Goal: Task Accomplishment & Management: Complete application form

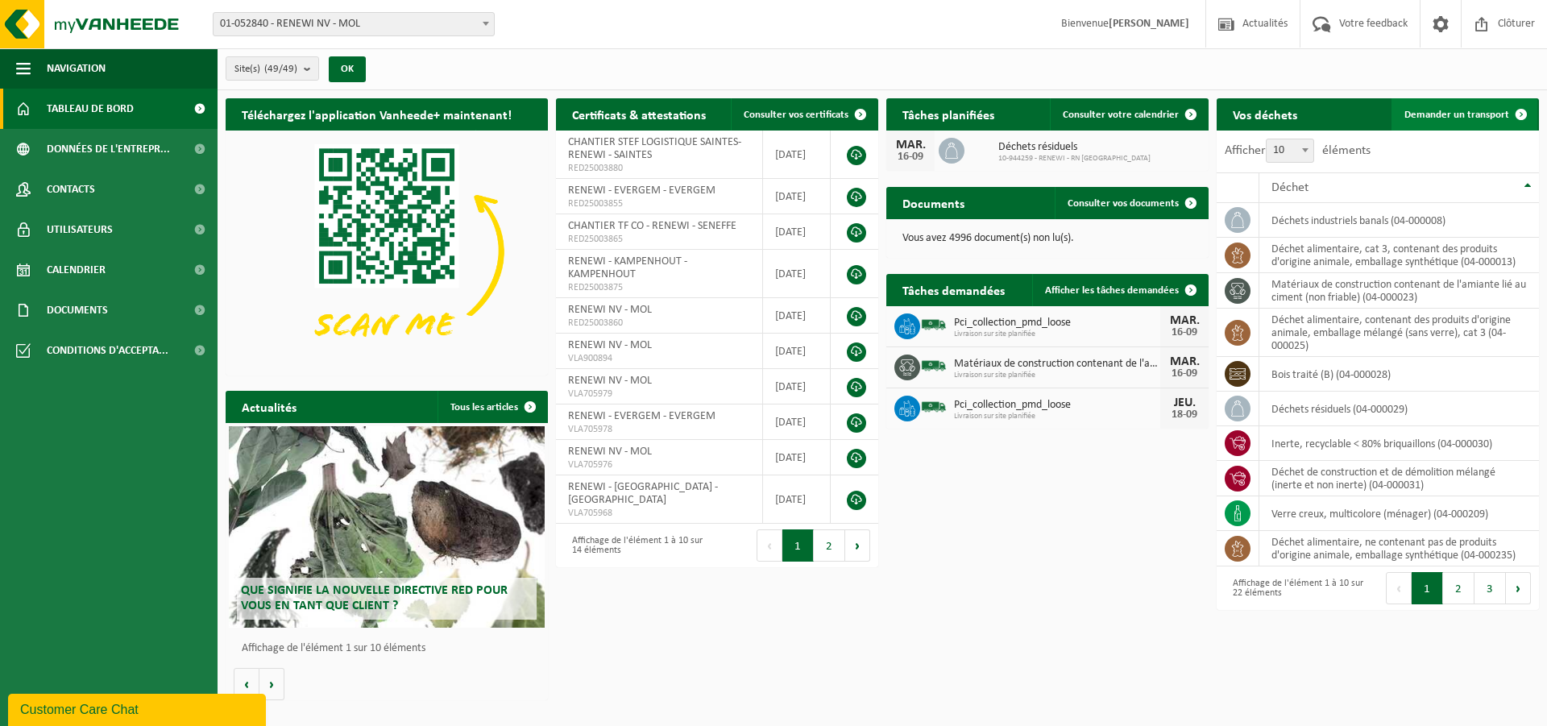
click at [1439, 113] on span "Demander un transport" at bounding box center [1457, 115] width 105 height 10
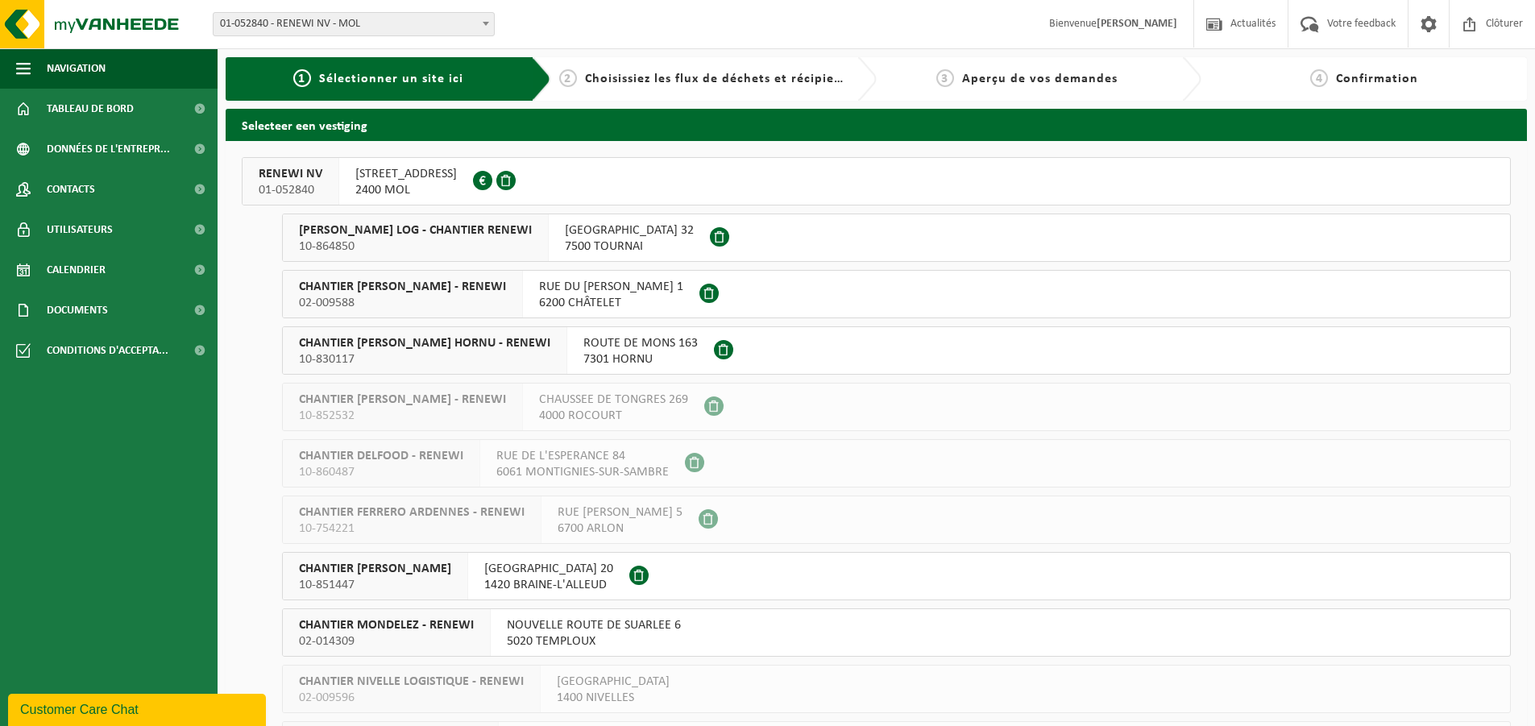
click at [392, 239] on span "10-864850" at bounding box center [415, 247] width 233 height 16
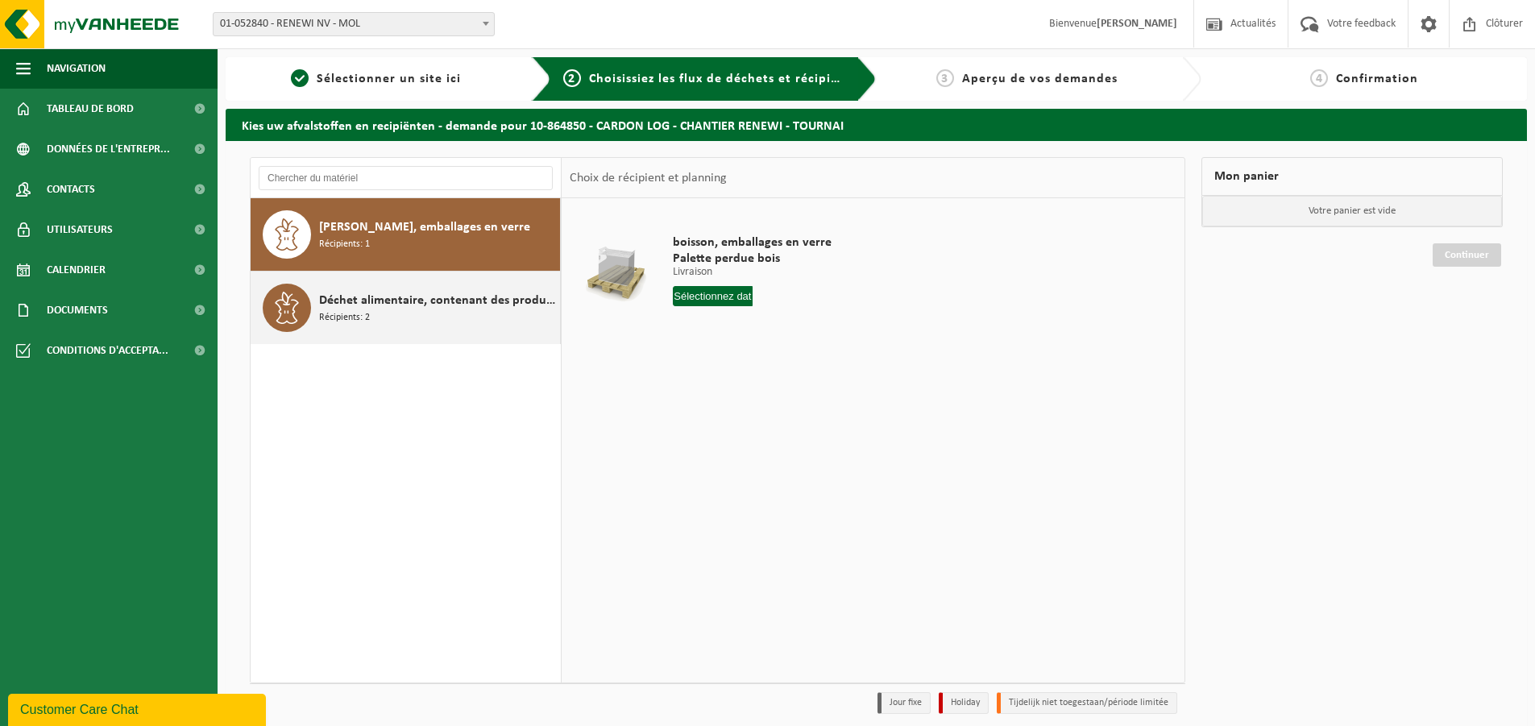
click at [388, 305] on span "Déchet alimentaire, contenant des produits d'origine animale, emballage mélangé…" at bounding box center [437, 300] width 237 height 19
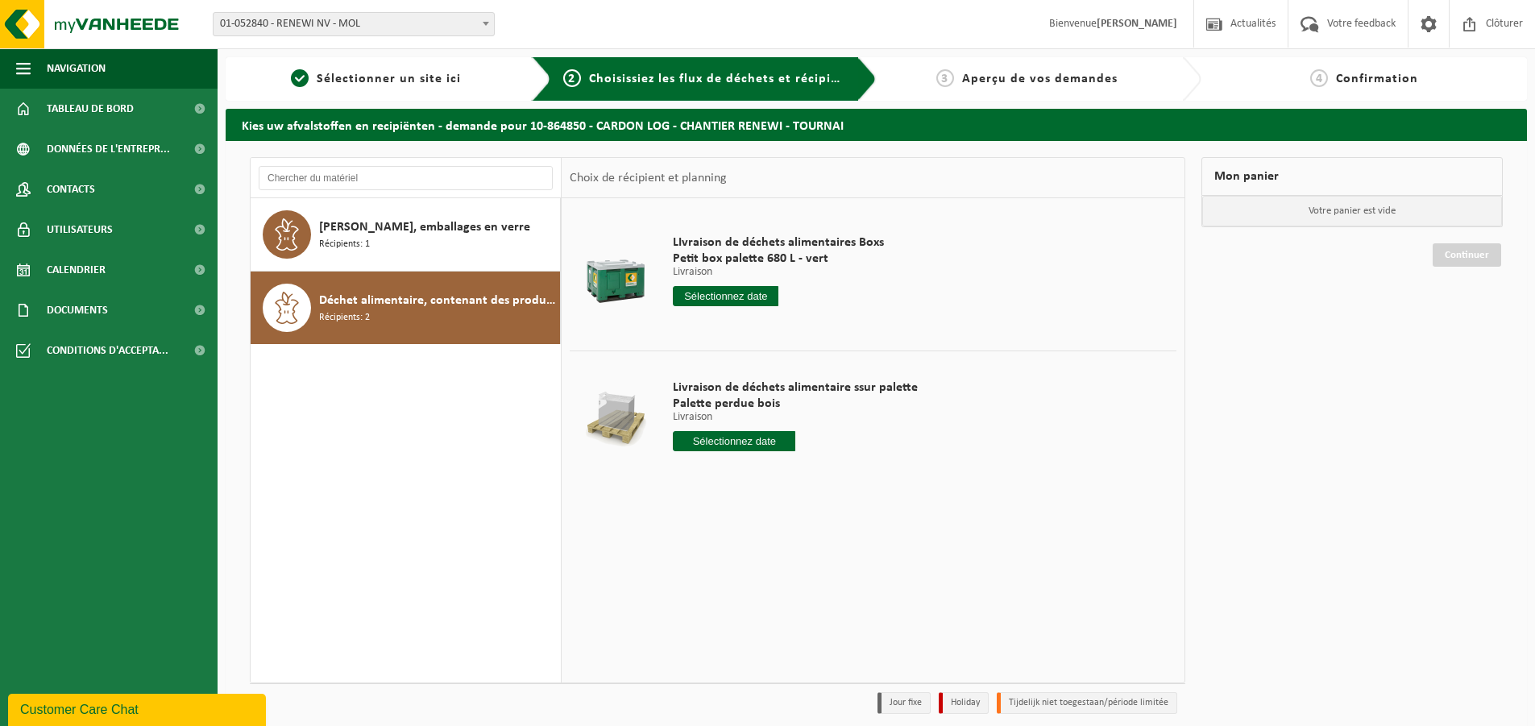
click at [723, 295] on input "text" at bounding box center [726, 296] width 106 height 20
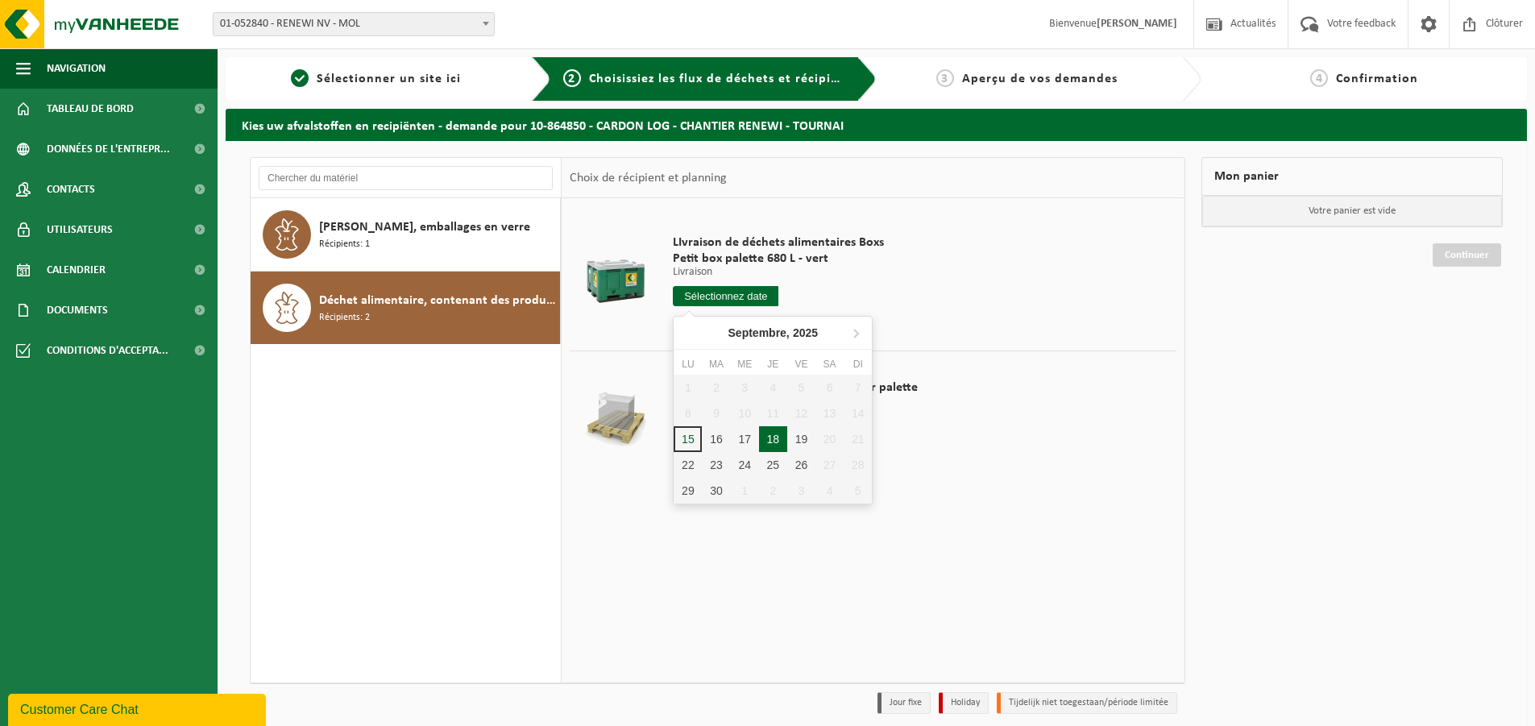
click at [770, 436] on div "18" at bounding box center [773, 439] width 28 height 26
type input "à partir de 2025-09-18"
type input "2025-09-18"
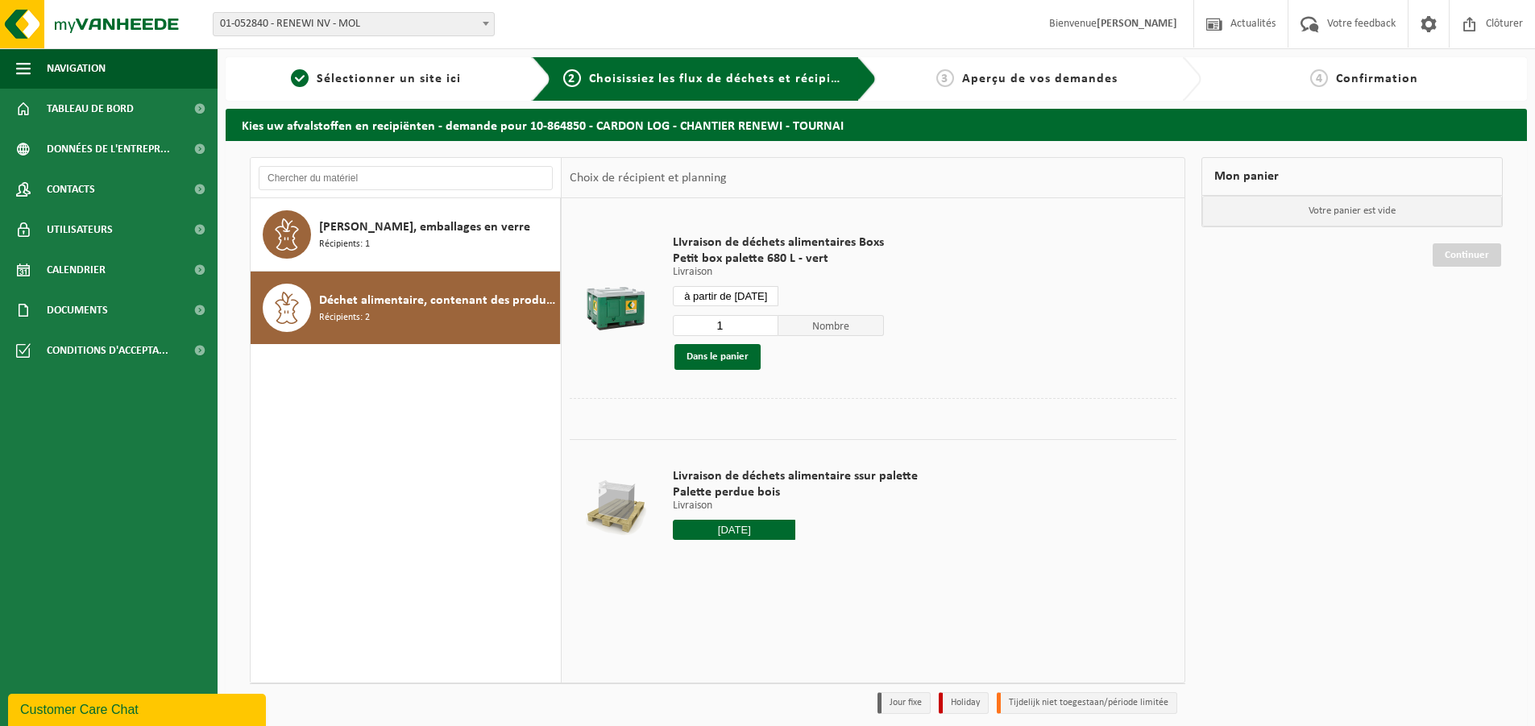
click at [728, 331] on input "1" at bounding box center [726, 325] width 106 height 21
type input "3"
click at [722, 357] on button "Dans le panier" at bounding box center [717, 357] width 86 height 26
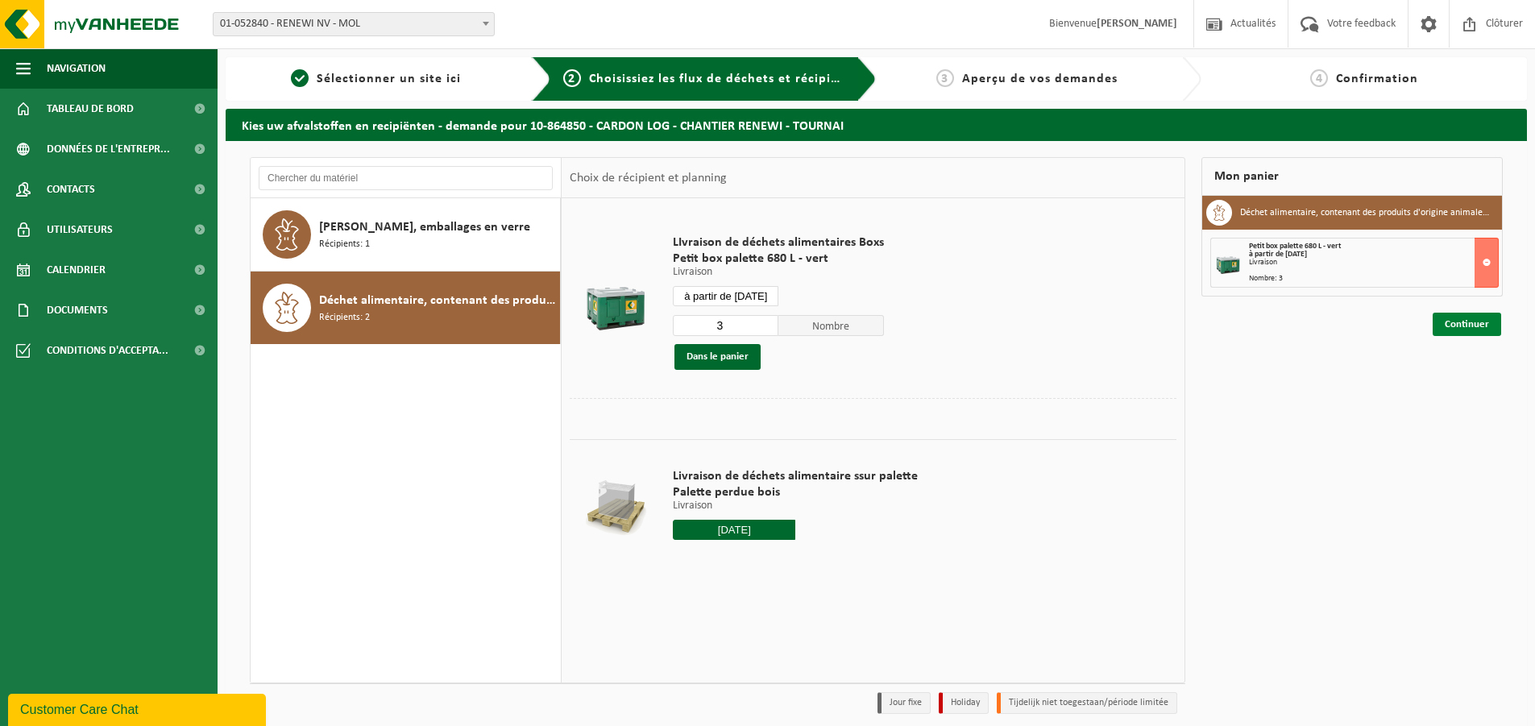
click at [1450, 333] on link "Continuer" at bounding box center [1467, 324] width 68 height 23
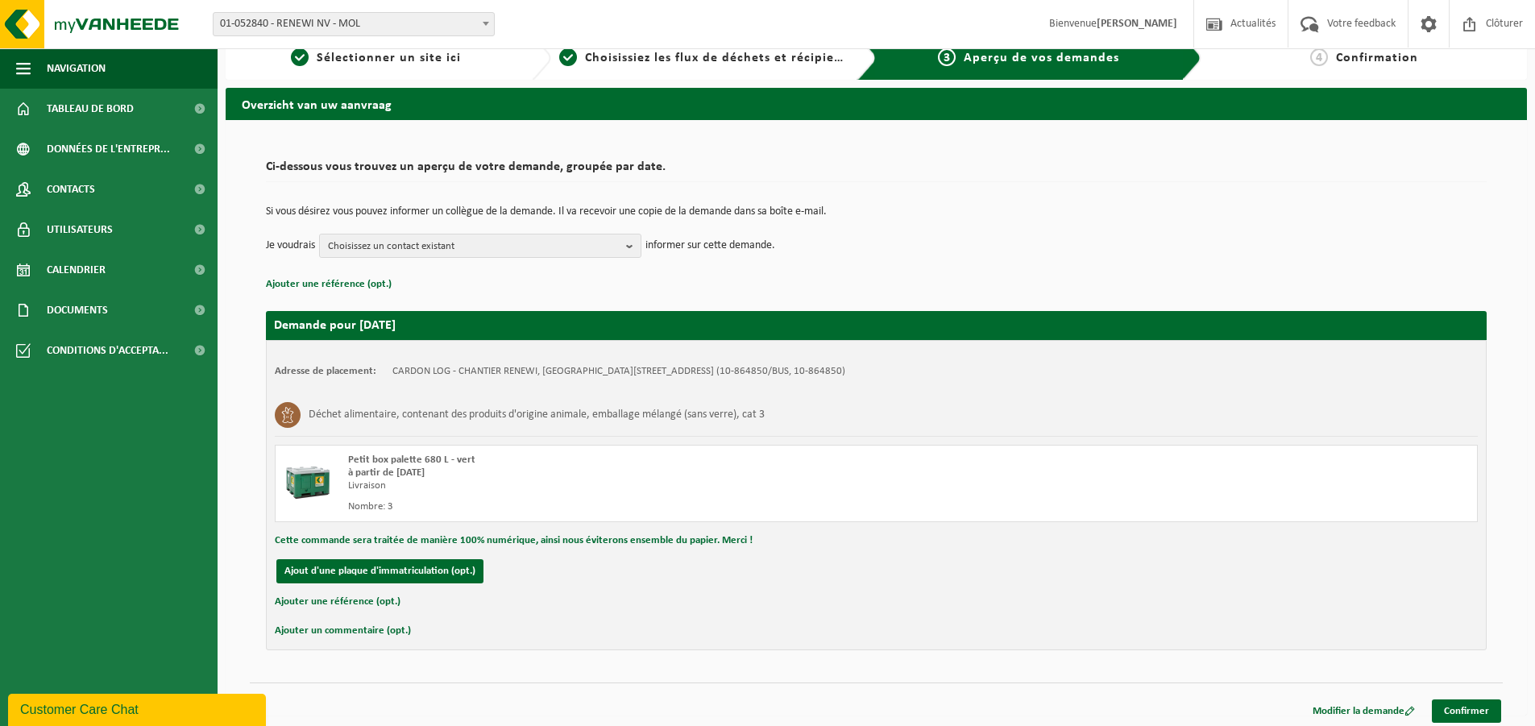
scroll to position [27, 0]
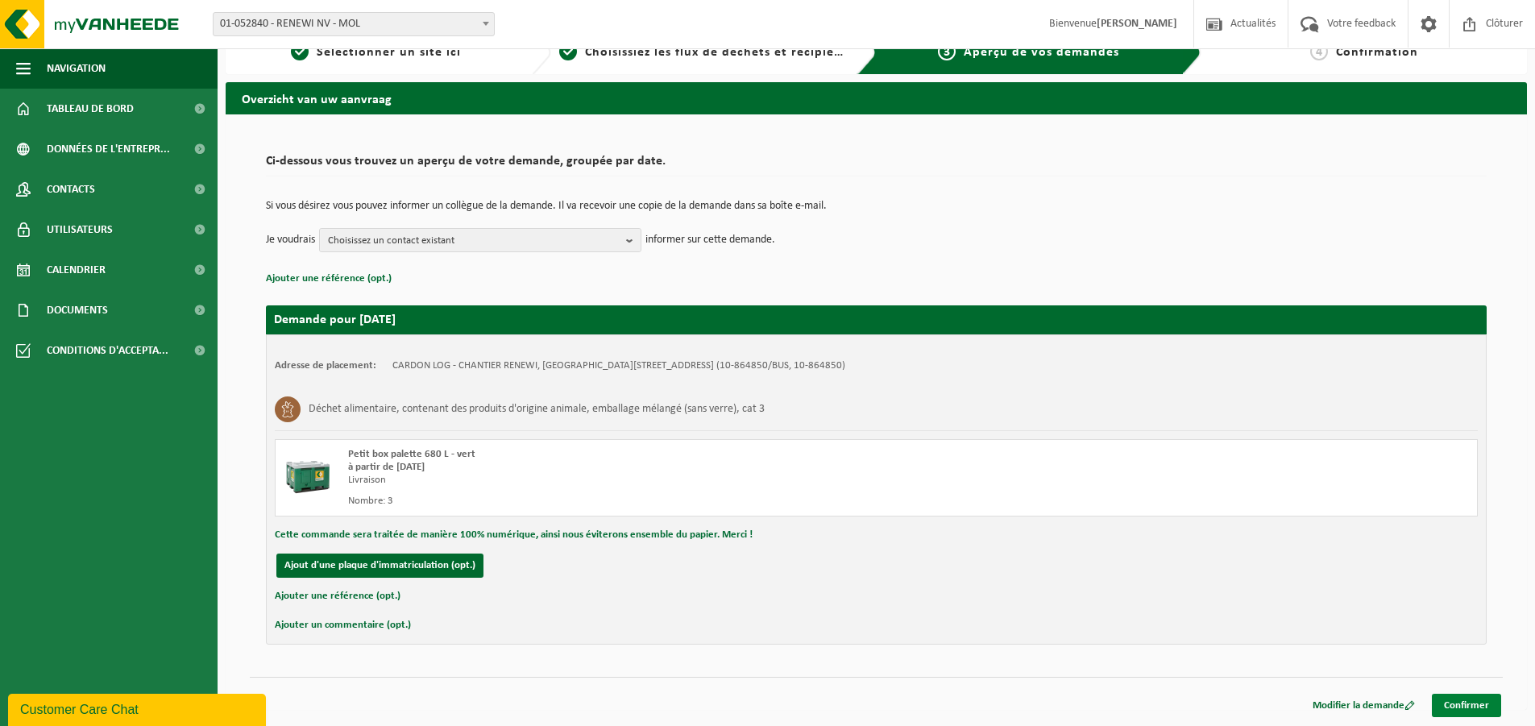
click at [1466, 699] on link "Confirmer" at bounding box center [1466, 705] width 69 height 23
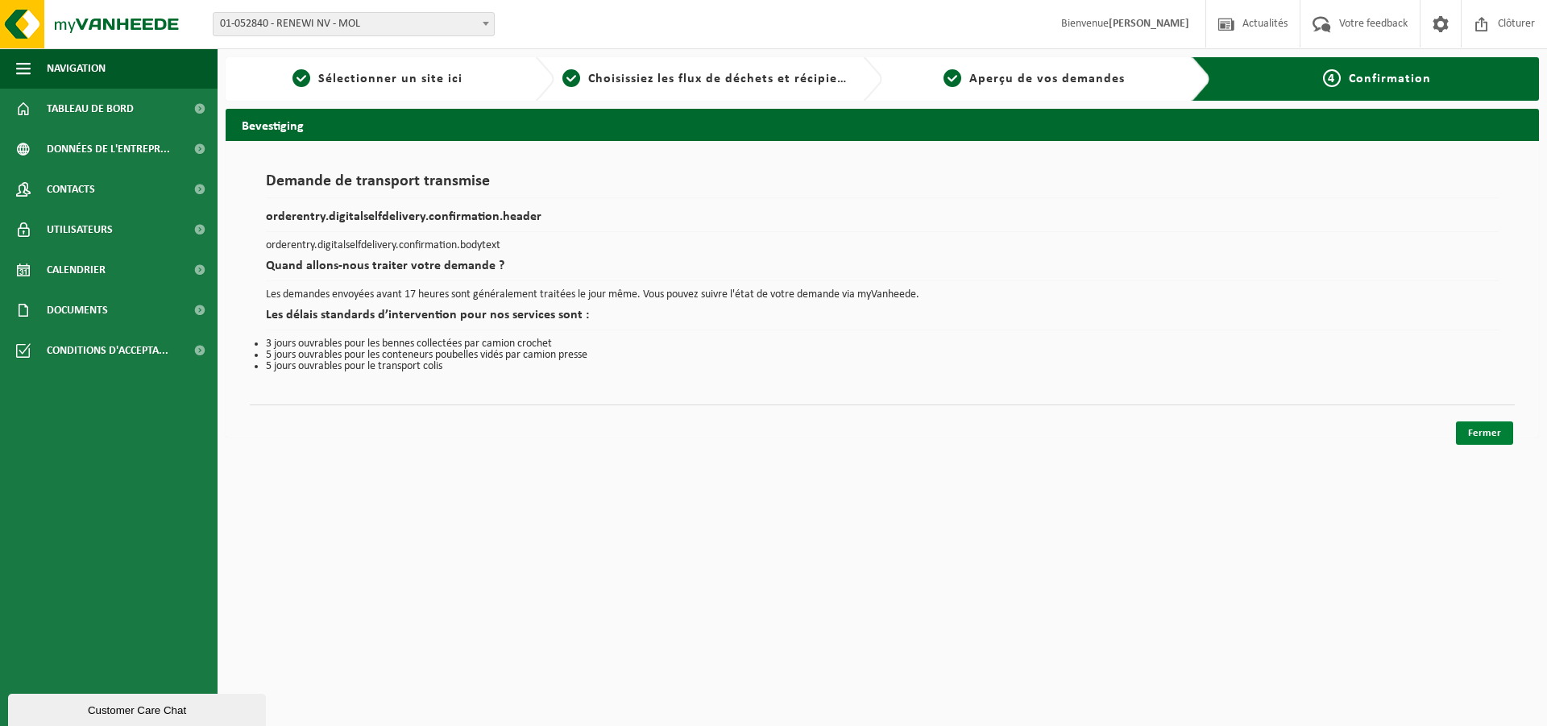
click at [1497, 435] on link "Fermer" at bounding box center [1484, 432] width 57 height 23
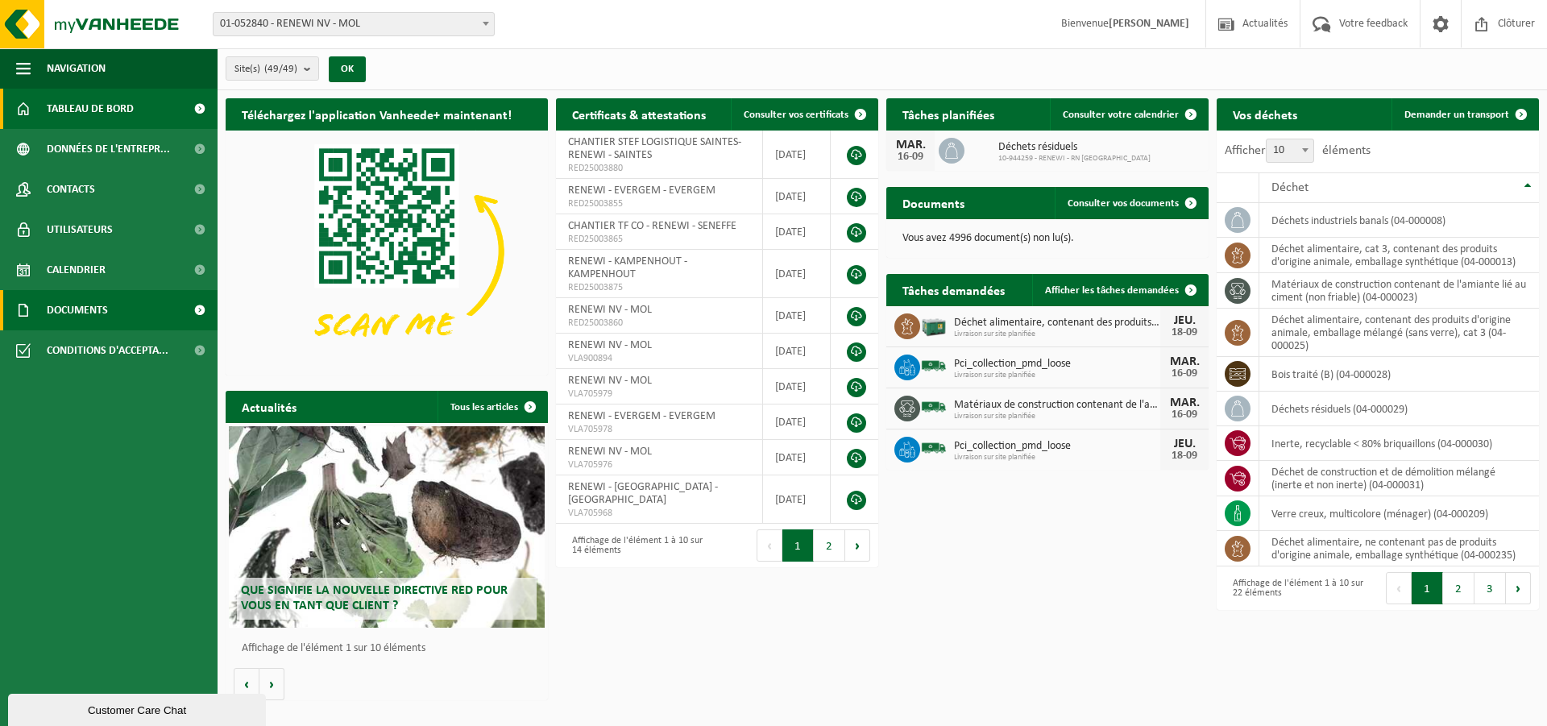
click at [80, 311] on span "Documents" at bounding box center [77, 310] width 61 height 40
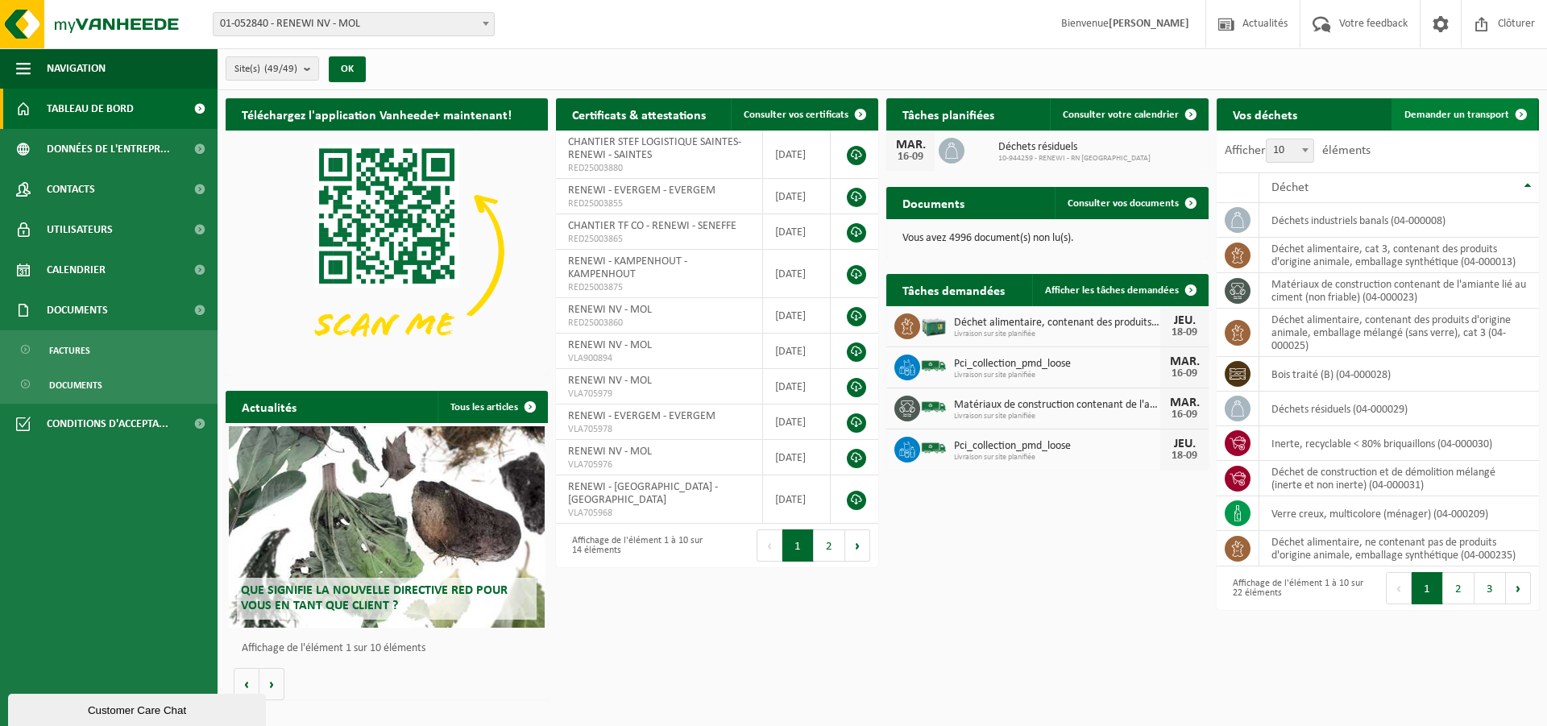
click at [1454, 110] on span "Demander un transport" at bounding box center [1457, 115] width 105 height 10
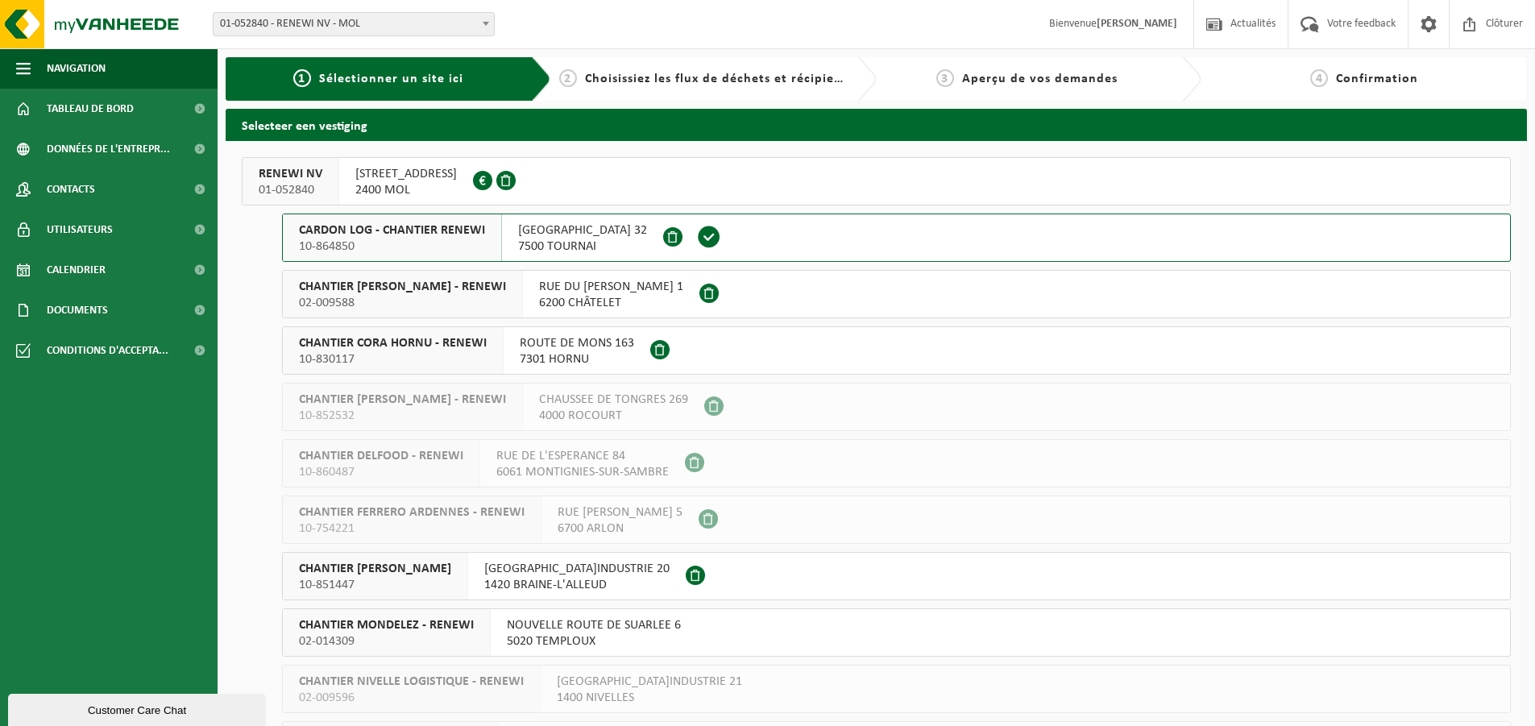
click at [439, 289] on span "CHANTIER [PERSON_NAME] - RENEWI" at bounding box center [402, 287] width 207 height 16
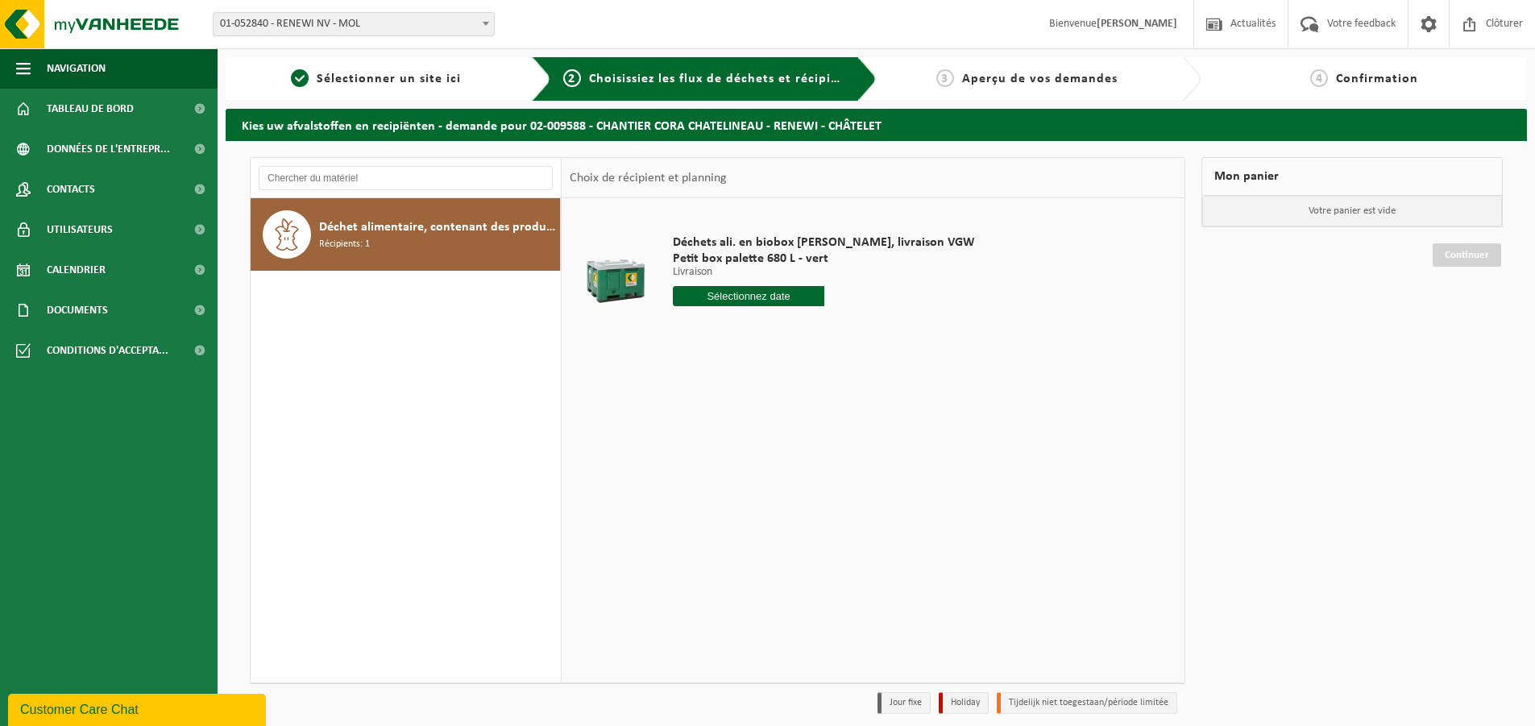
click at [728, 295] on input "text" at bounding box center [748, 296] width 151 height 20
click at [766, 434] on div "18" at bounding box center [773, 439] width 28 height 26
type input "à partir de [DATE]"
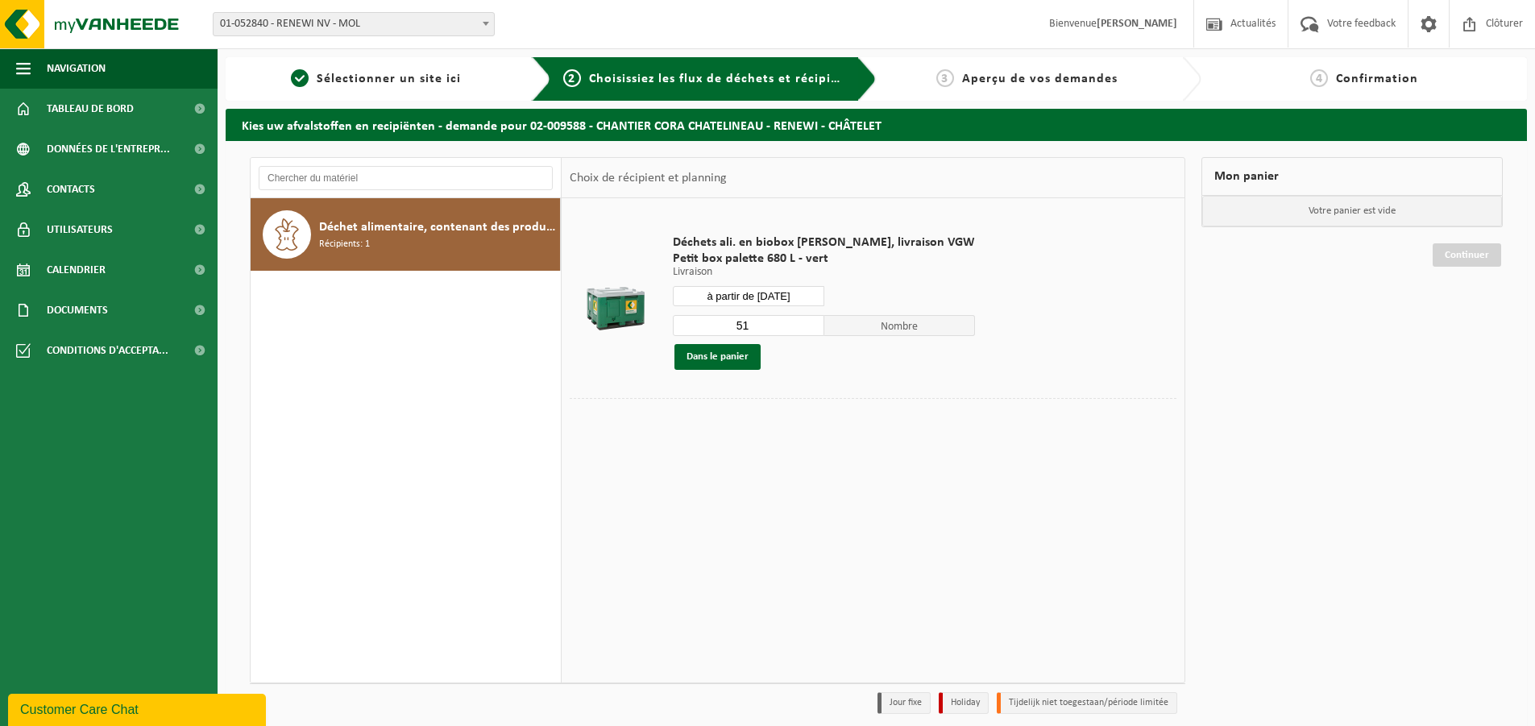
click at [753, 326] on input "51" at bounding box center [748, 325] width 151 height 21
type input "5"
type input "24"
click at [720, 351] on button "Dans le panier" at bounding box center [717, 357] width 86 height 26
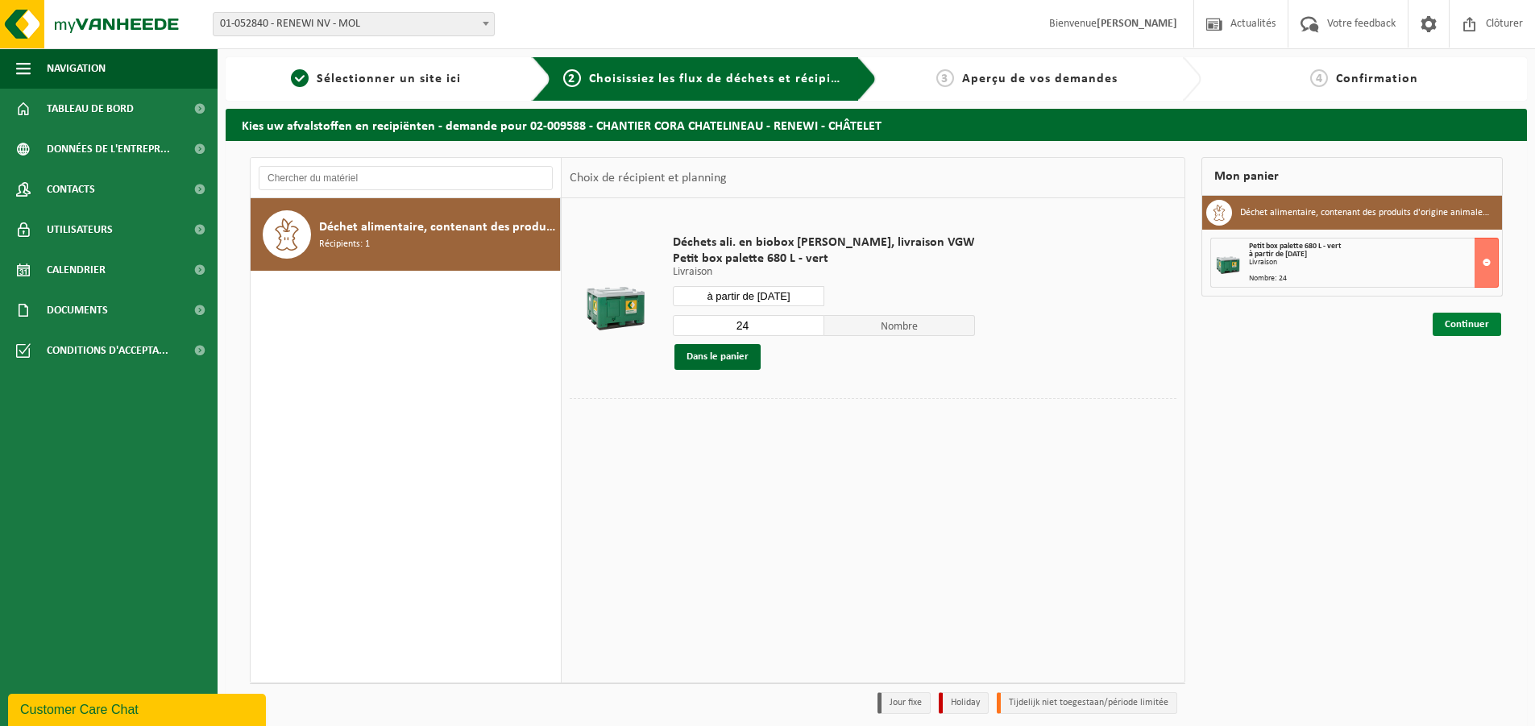
click at [1467, 332] on link "Continuer" at bounding box center [1467, 324] width 68 height 23
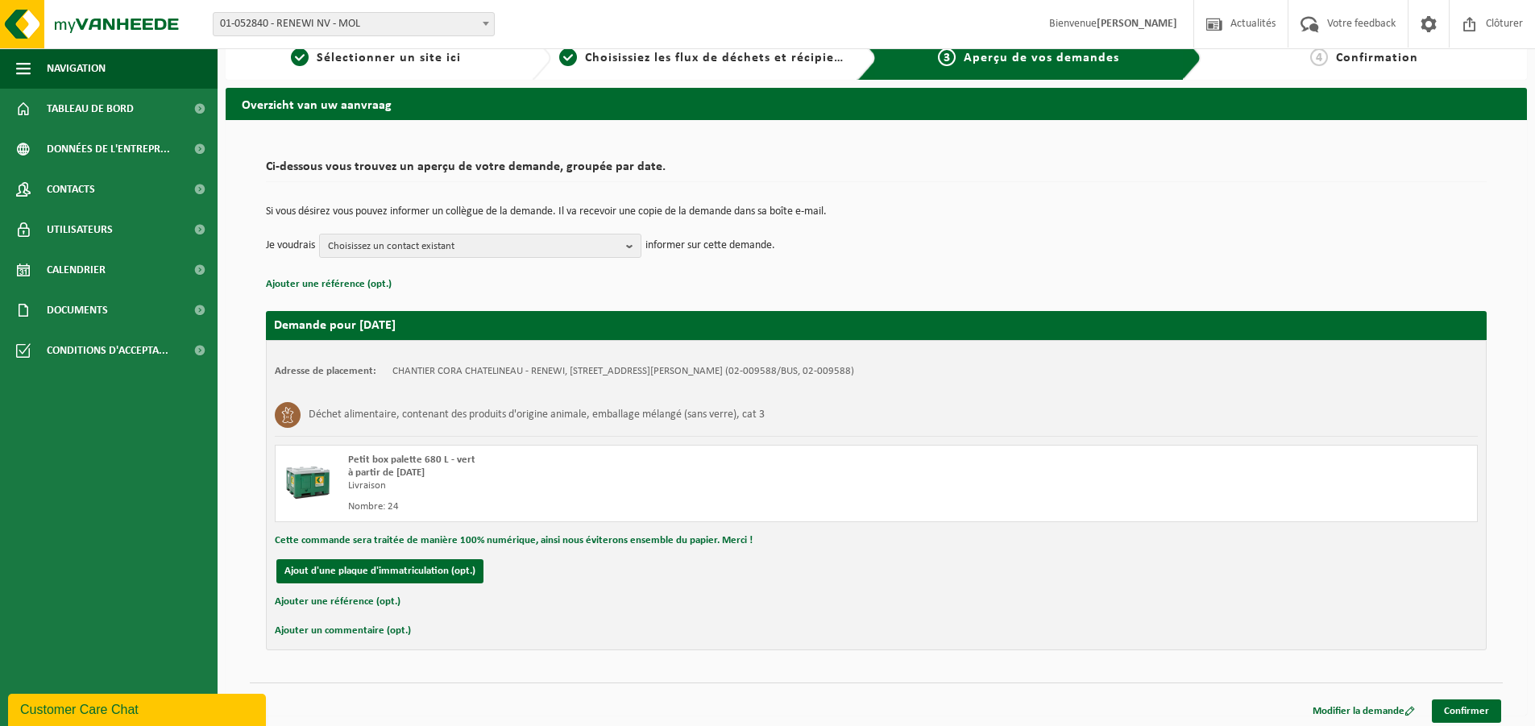
scroll to position [27, 0]
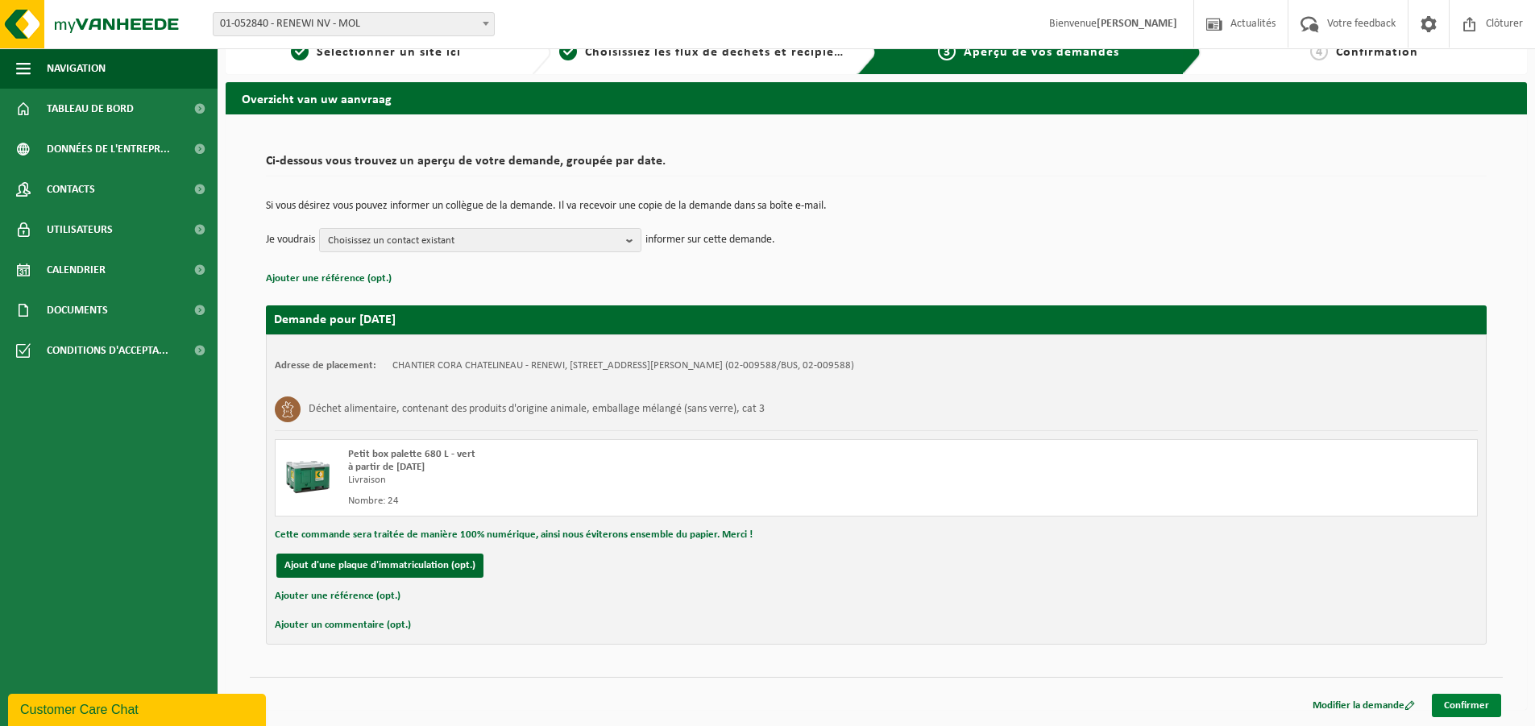
click at [1476, 700] on link "Confirmer" at bounding box center [1466, 705] width 69 height 23
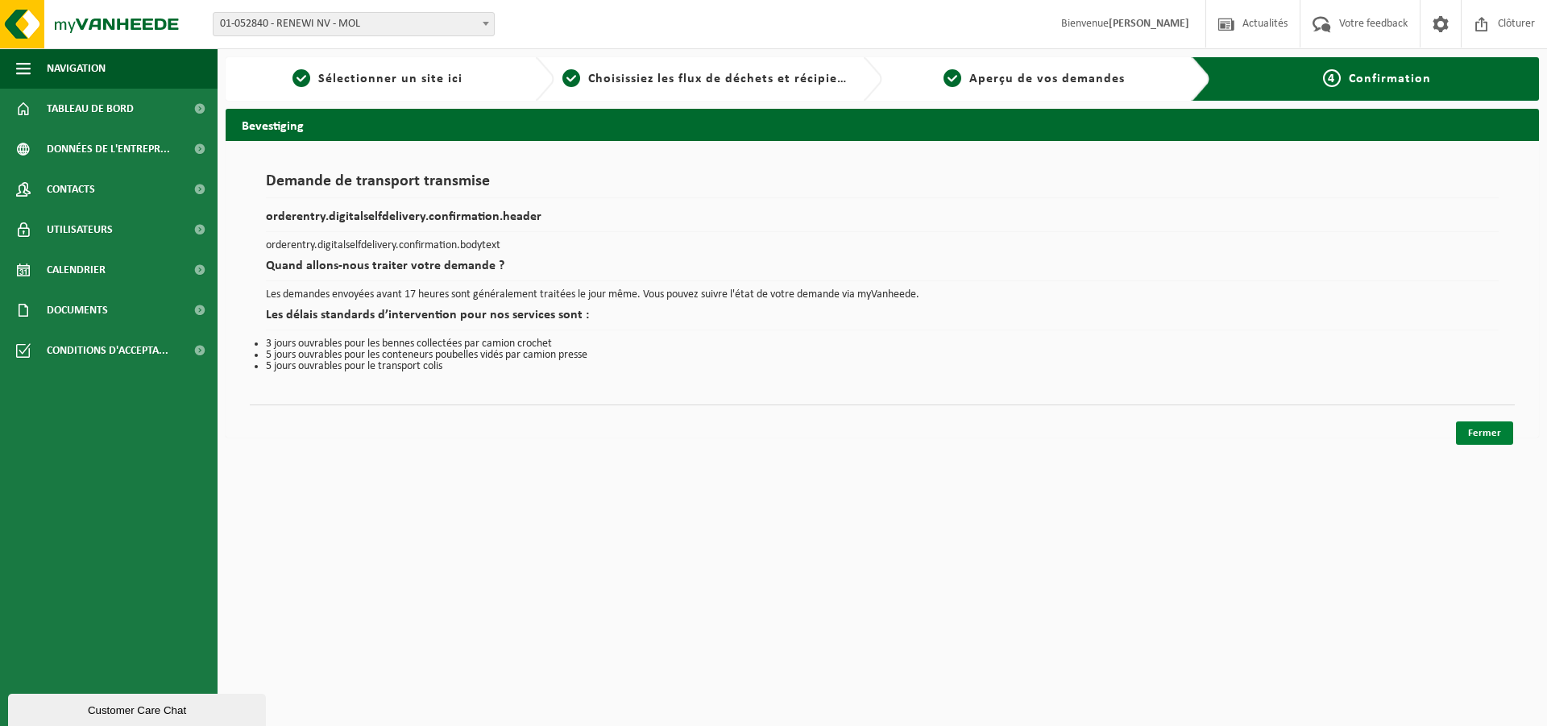
click at [1466, 436] on link "Fermer" at bounding box center [1484, 432] width 57 height 23
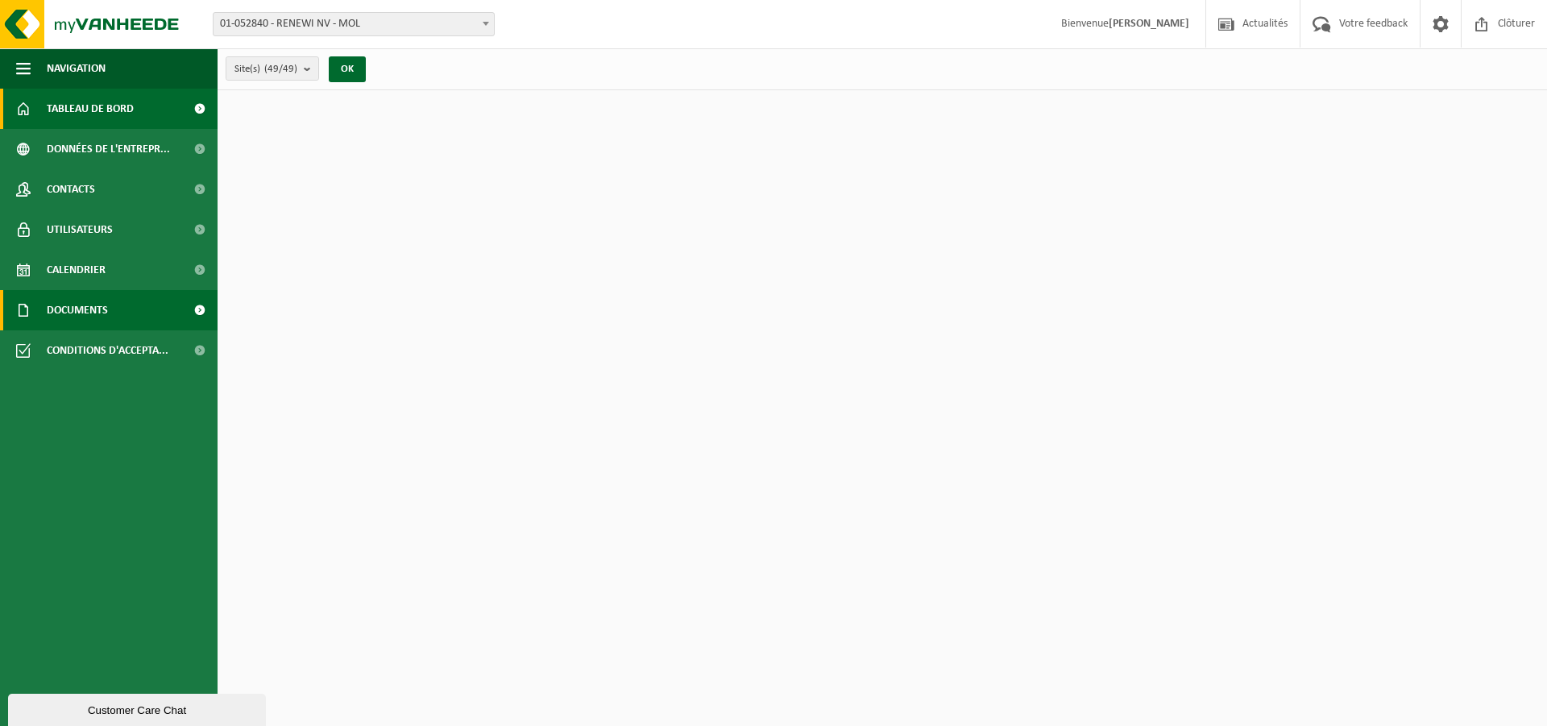
click at [90, 314] on span "Documents" at bounding box center [77, 310] width 61 height 40
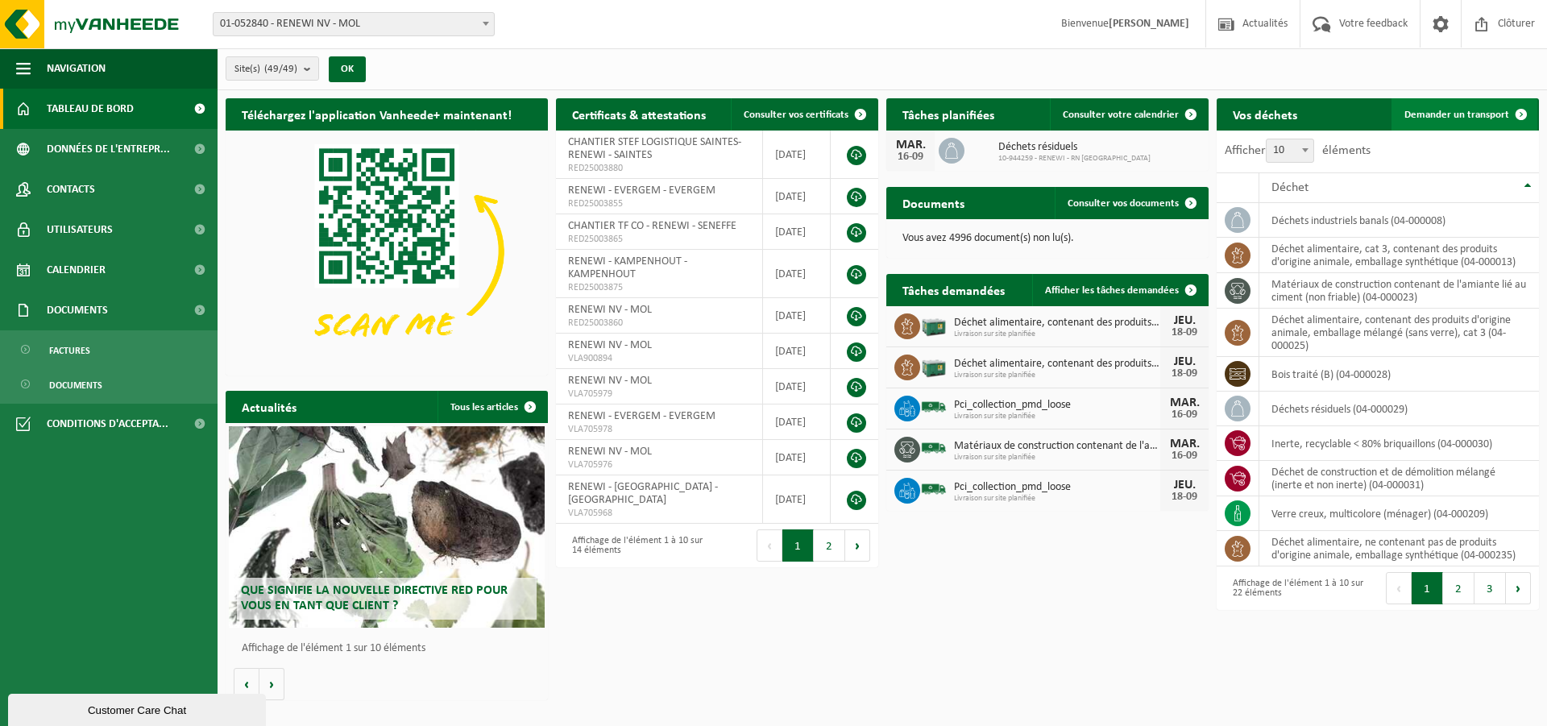
click at [1474, 114] on span "Demander un transport" at bounding box center [1457, 115] width 105 height 10
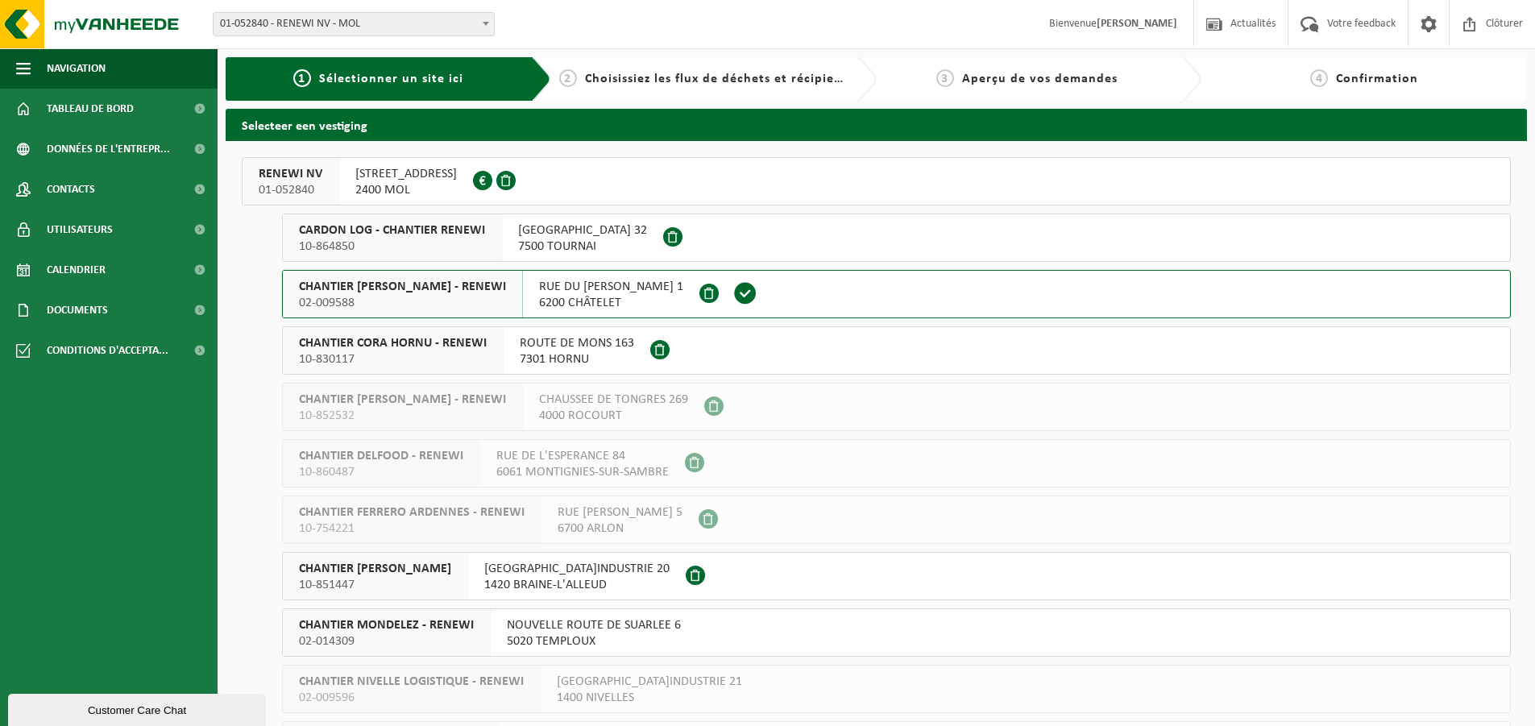
click at [420, 333] on div "CHANTIER CORA HORNU - RENEWI 10-830117" at bounding box center [393, 350] width 221 height 47
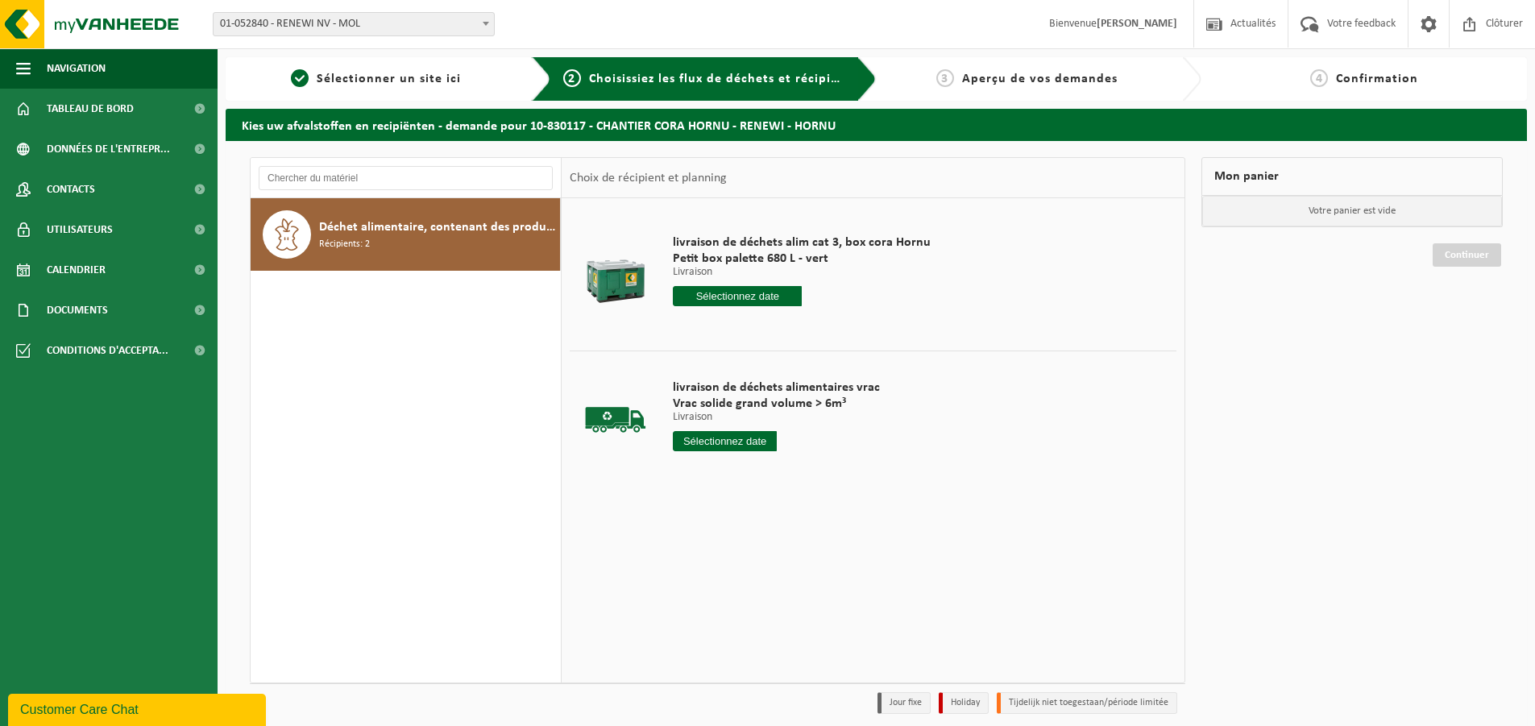
click at [734, 289] on input "text" at bounding box center [737, 296] width 129 height 20
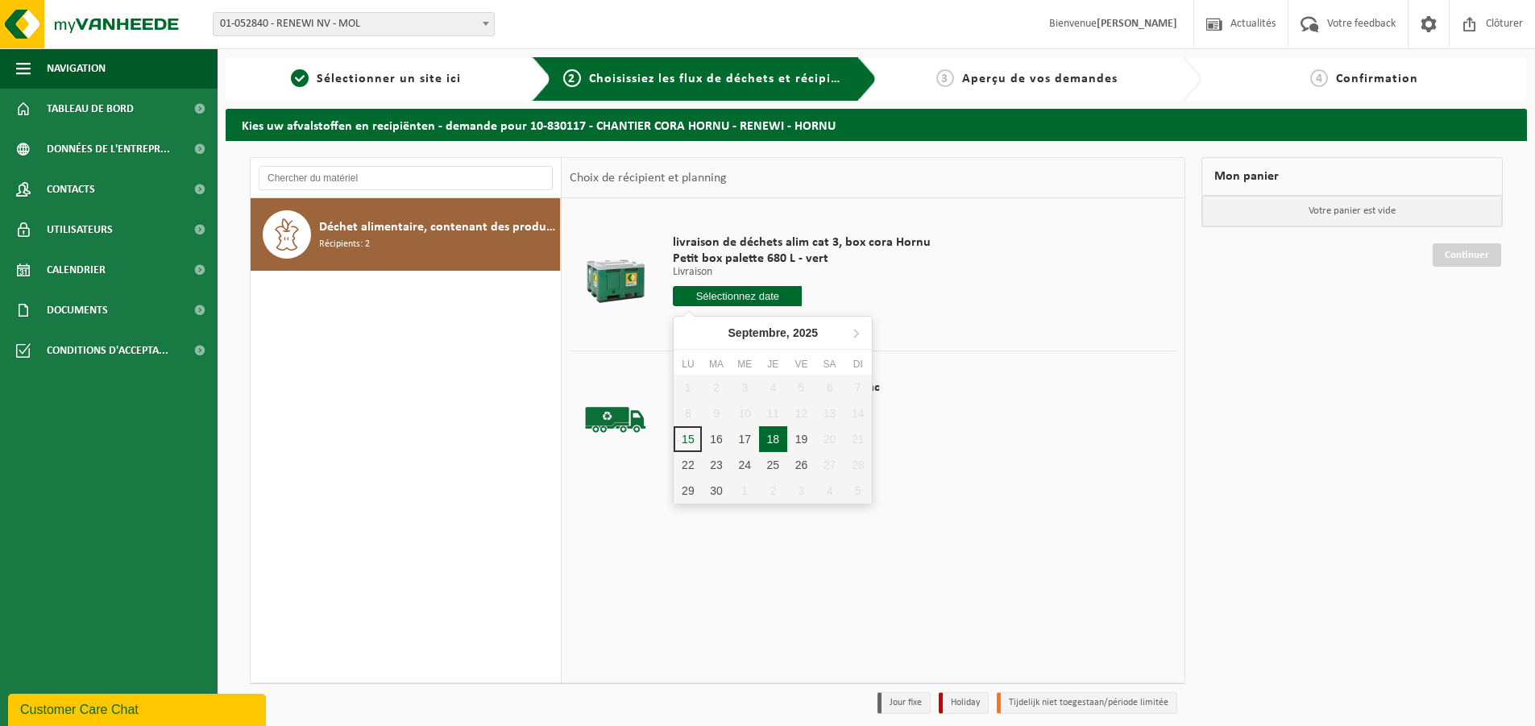
click at [770, 436] on div "18" at bounding box center [773, 439] width 28 height 26
type input "à partir de 2025-09-18"
type input "2025-09-18"
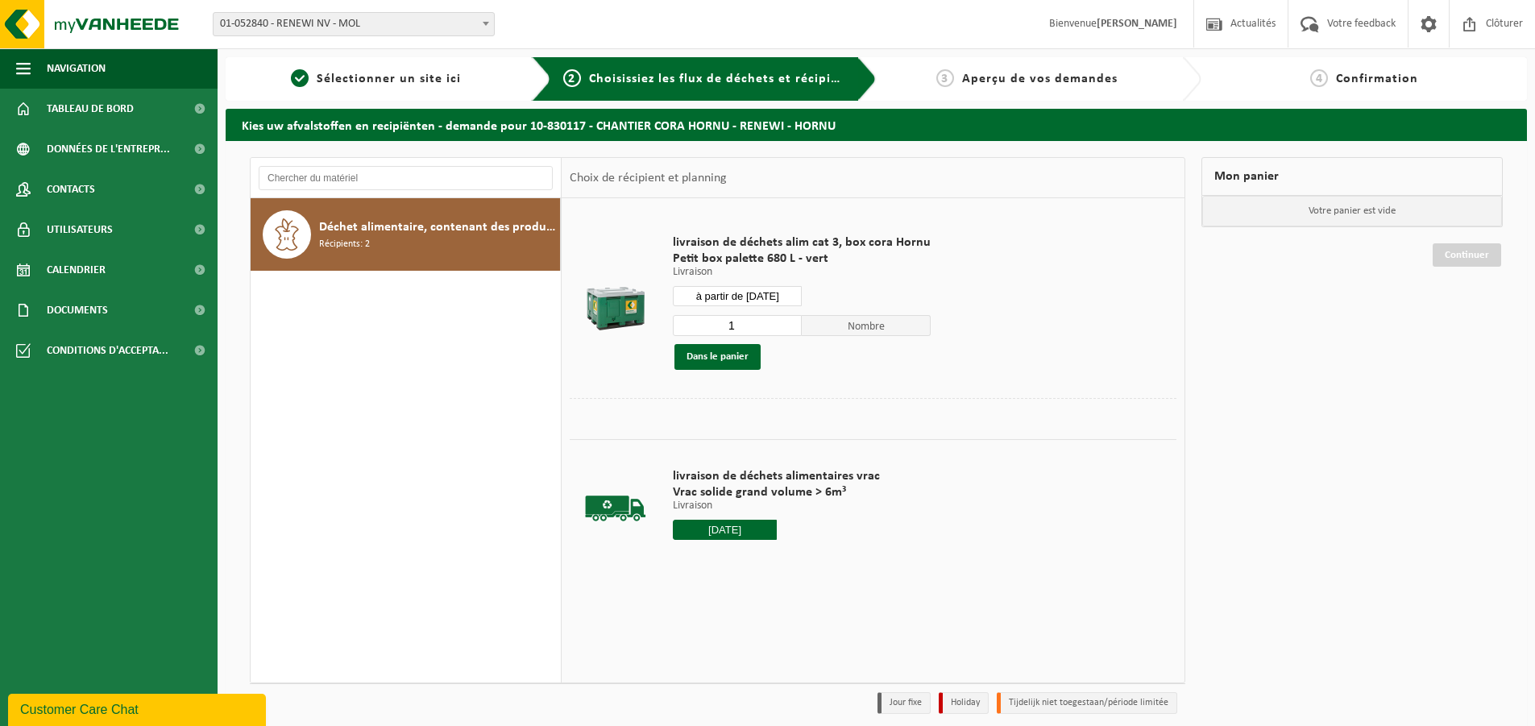
click at [748, 327] on input "1" at bounding box center [737, 325] width 129 height 21
type input "20"
click at [737, 357] on button "Dans le panier" at bounding box center [717, 357] width 86 height 26
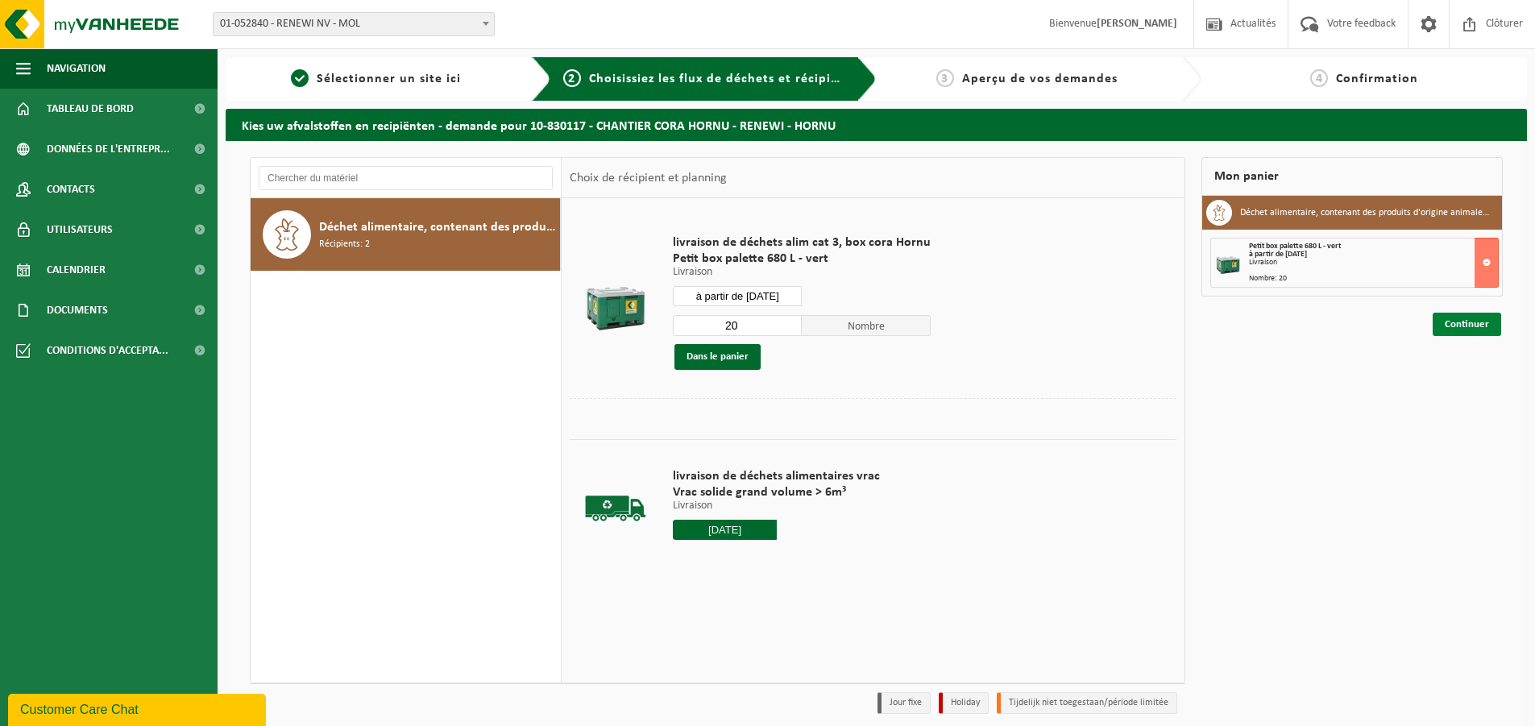
click at [1488, 317] on link "Continuer" at bounding box center [1467, 324] width 68 height 23
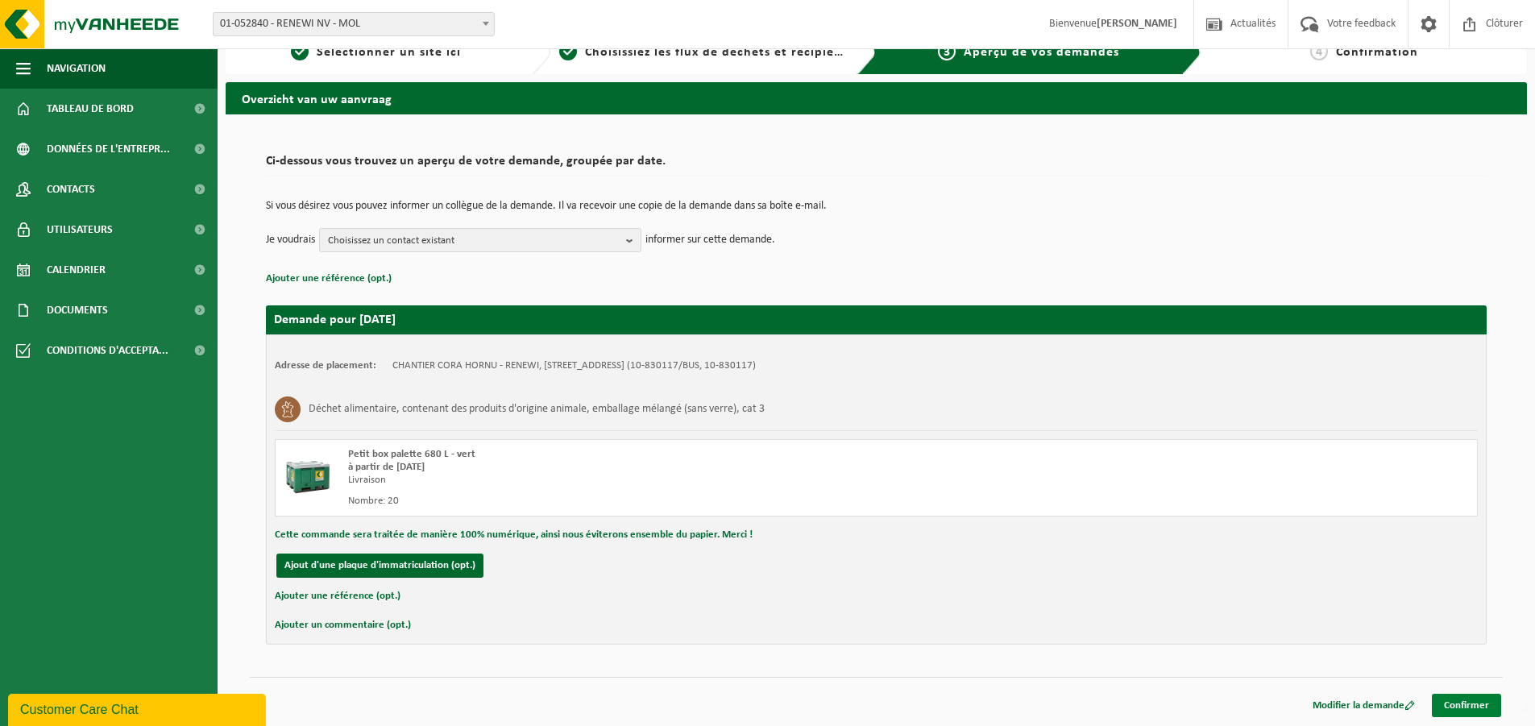
click at [1484, 706] on link "Confirmer" at bounding box center [1466, 705] width 69 height 23
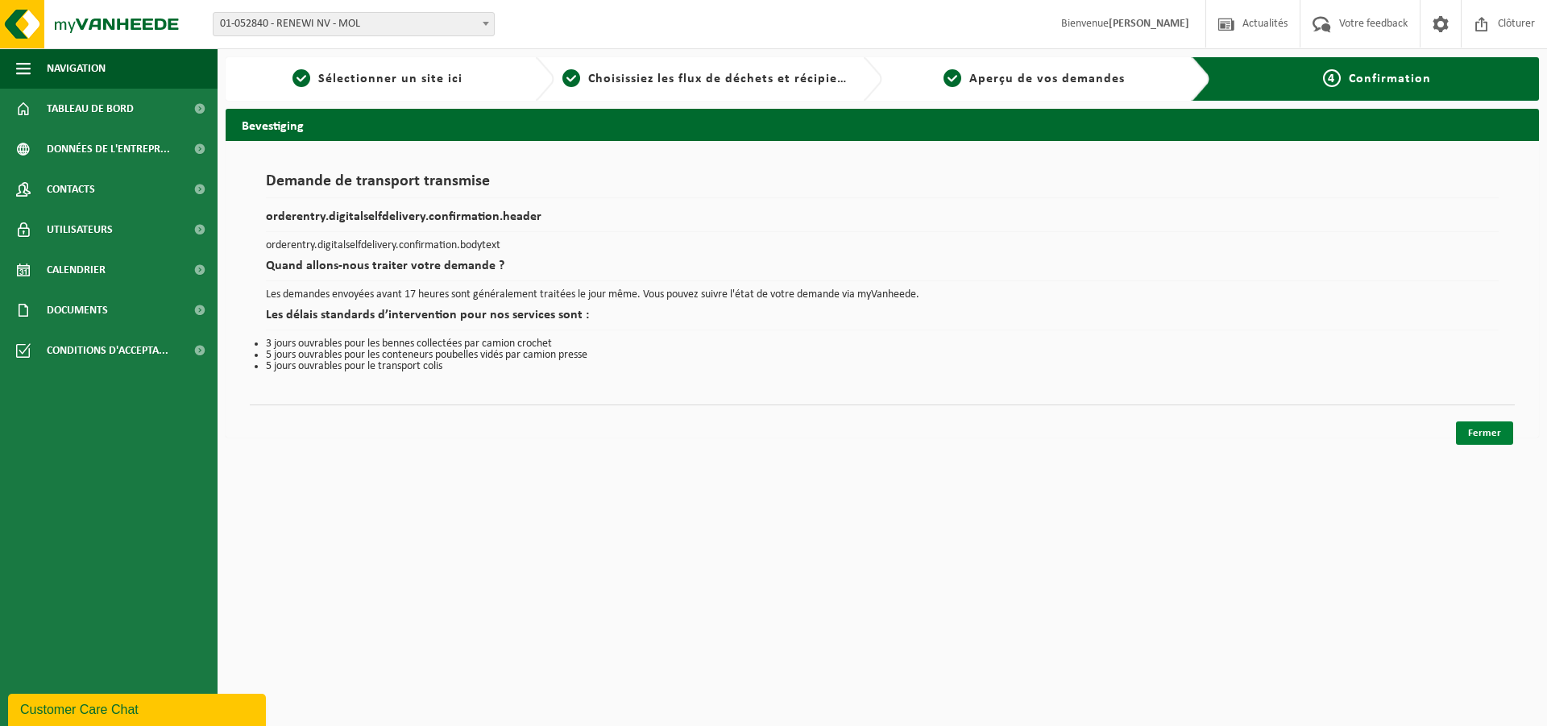
click at [1490, 439] on link "Fermer" at bounding box center [1484, 432] width 57 height 23
